Goal: Information Seeking & Learning: Learn about a topic

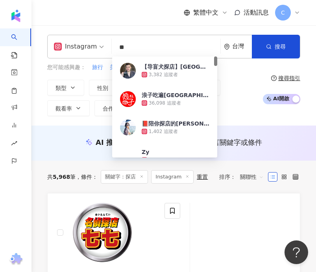
click at [146, 52] on input "**" at bounding box center [166, 47] width 102 height 15
paste input "********"
type input "**********"
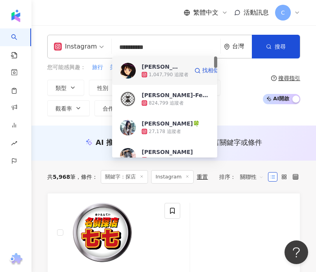
click at [150, 72] on div "1,047,790 追蹤者" at bounding box center [169, 74] width 40 height 7
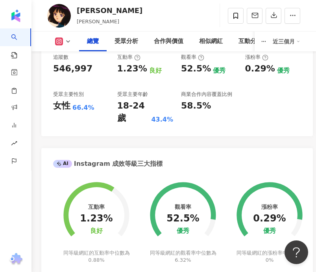
scroll to position [346, 0]
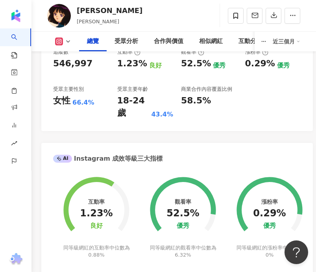
click at [124, 97] on div "18-24 歲" at bounding box center [133, 107] width 32 height 24
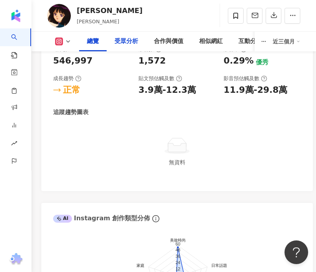
click at [130, 41] on div "受眾分析" at bounding box center [127, 41] width 24 height 9
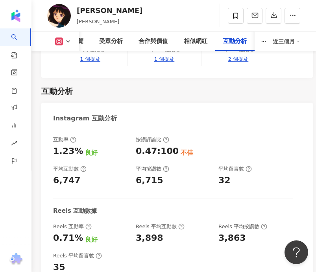
scroll to position [2270, 0]
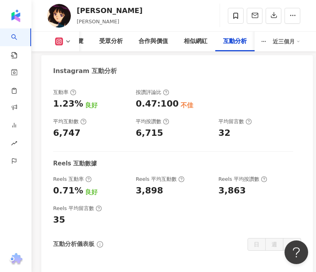
click at [62, 127] on div "6,747" at bounding box center [67, 133] width 28 height 12
drag, startPoint x: 55, startPoint y: 179, endPoint x: 76, endPoint y: 179, distance: 21.3
click at [76, 184] on div "0.71%" at bounding box center [68, 190] width 30 height 12
copy div "0.71%"
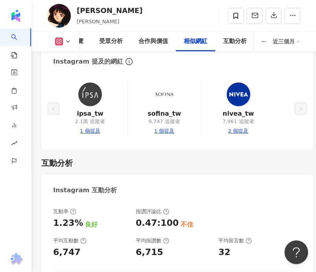
scroll to position [2152, 0]
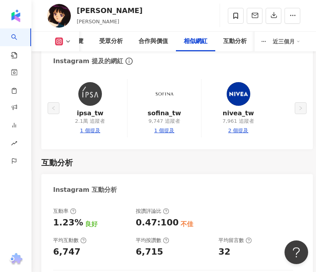
click at [62, 216] on div "1.23%" at bounding box center [68, 222] width 30 height 12
copy div "1.23%"
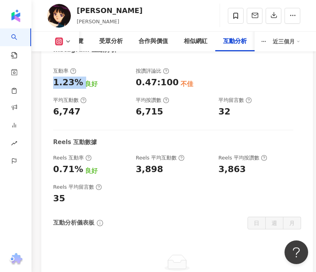
scroll to position [2317, 0]
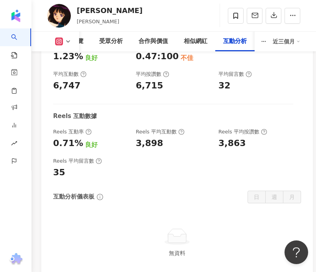
click at [156, 137] on div "3,898" at bounding box center [150, 143] width 28 height 12
click at [162, 137] on div "3,898" at bounding box center [173, 143] width 75 height 12
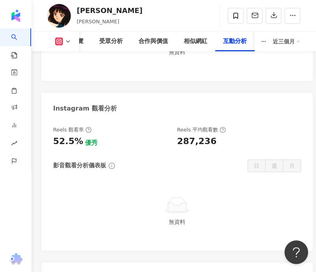
scroll to position [2517, 0]
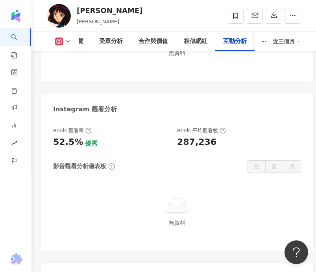
click at [191, 136] on div "287,236" at bounding box center [196, 142] width 39 height 12
copy div "287,236"
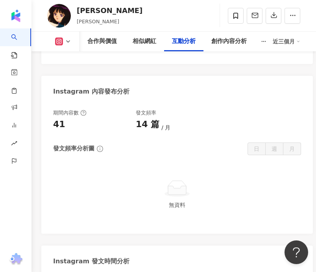
scroll to position [2653, 0]
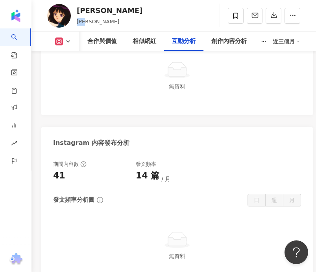
drag, startPoint x: 78, startPoint y: 21, endPoint x: 97, endPoint y: 21, distance: 18.1
click at [97, 21] on div "Nina 曹婕妤 追蹤數 546,997 互動率 1.23% 觀看率 52.5%" at bounding box center [174, 15] width 285 height 31
copy span "曹婕妤"
click at [109, 39] on div "合作與價值" at bounding box center [102, 41] width 30 height 9
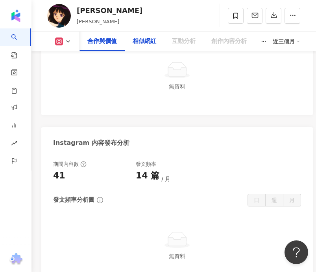
scroll to position [1641, 0]
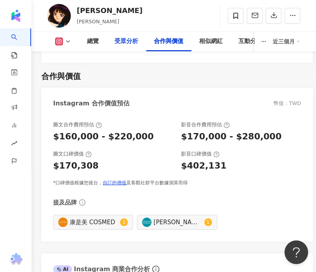
click at [125, 38] on div "受眾分析" at bounding box center [127, 41] width 24 height 9
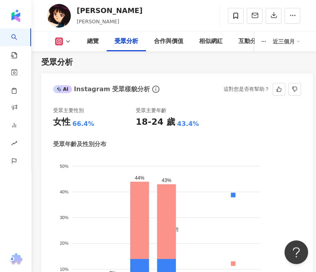
scroll to position [1065, 0]
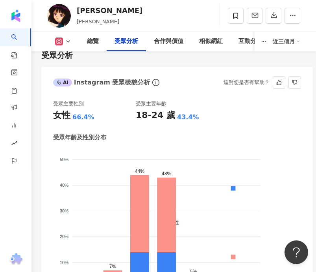
click at [154, 100] on div "受眾主要年齡" at bounding box center [151, 103] width 31 height 7
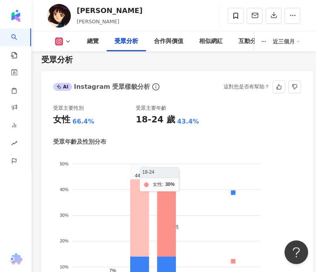
scroll to position [1042, 0]
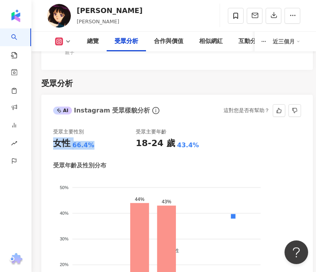
drag, startPoint x: 53, startPoint y: 131, endPoint x: 108, endPoint y: 131, distance: 54.4
click at [108, 137] on div "女性 66.4%" at bounding box center [94, 143] width 83 height 12
copy div "女性 66.4%"
